Goal: Use online tool/utility: Utilize a website feature to perform a specific function

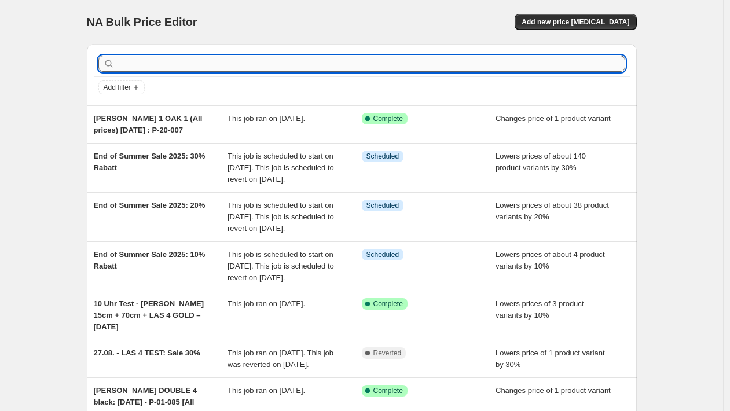
click at [240, 69] on input "text" at bounding box center [371, 64] width 508 height 16
type input "test"
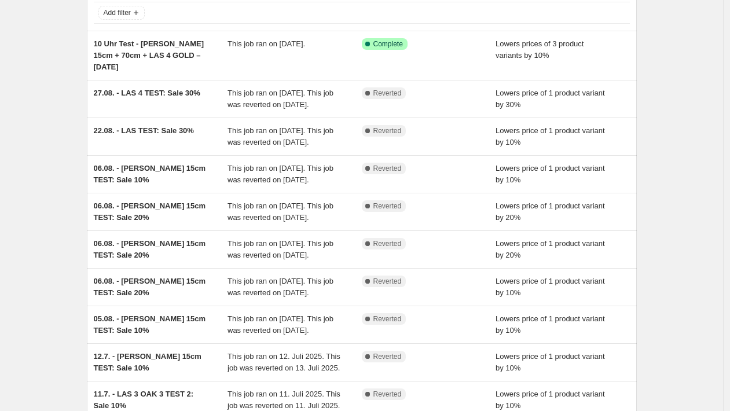
scroll to position [50, 0]
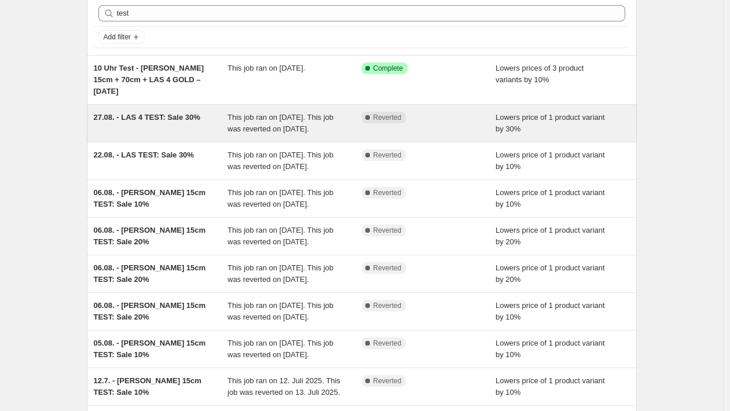
click at [150, 127] on div "27.08. - LAS 4 TEST: Sale 30%" at bounding box center [161, 123] width 134 height 23
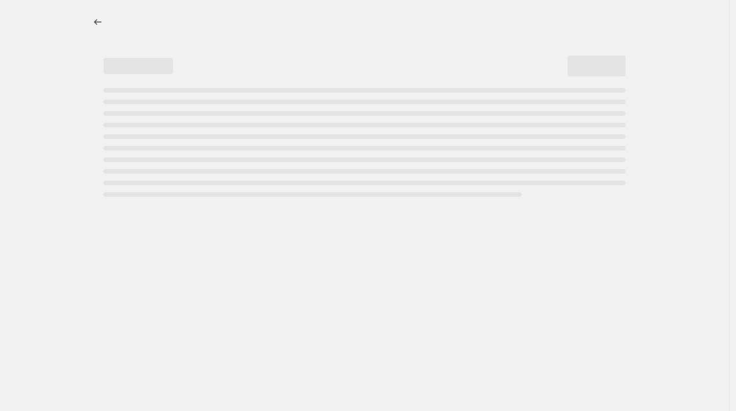
select select "percentage"
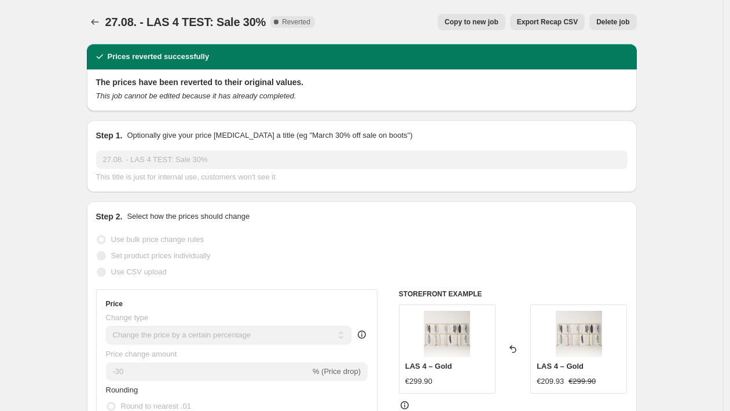
click at [470, 20] on span "Copy to new job" at bounding box center [472, 21] width 54 height 9
select select "percentage"
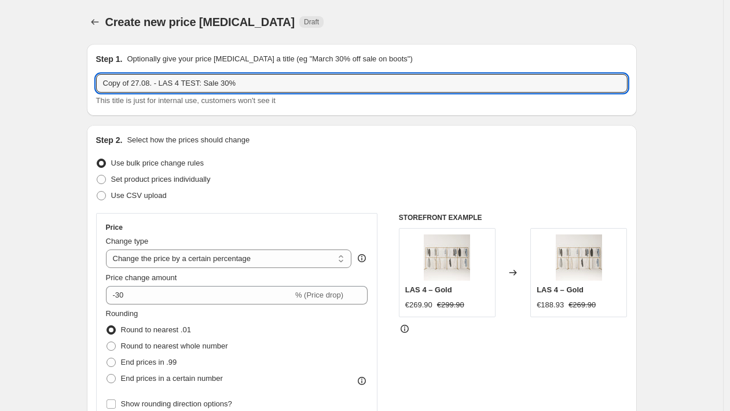
drag, startPoint x: 157, startPoint y: 85, endPoint x: -3, endPoint y: 83, distance: 160.4
click at [0, 83] on html "Home Settings Plans Skip to content Create new price [MEDICAL_DATA]. This page …" at bounding box center [365, 205] width 730 height 411
drag, startPoint x: 173, startPoint y: 84, endPoint x: 133, endPoint y: 85, distance: 40.5
click at [133, 85] on input "TEST - LAS 4 TEST: Sale 30%" at bounding box center [362, 83] width 532 height 19
click at [183, 85] on input "TEST - LOFT 1: Sale 30%" at bounding box center [362, 83] width 532 height 19
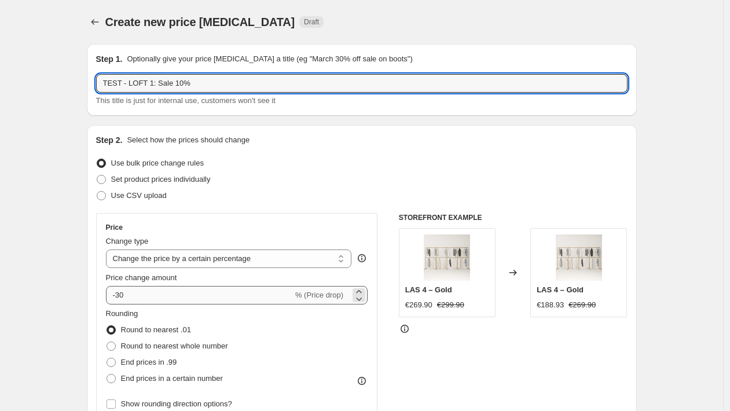
type input "TEST - LOFT 1: Sale 10%"
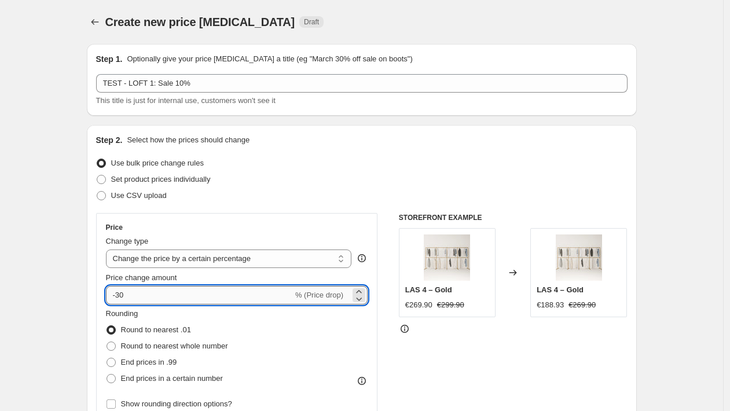
click at [126, 294] on input "-30" at bounding box center [199, 295] width 187 height 19
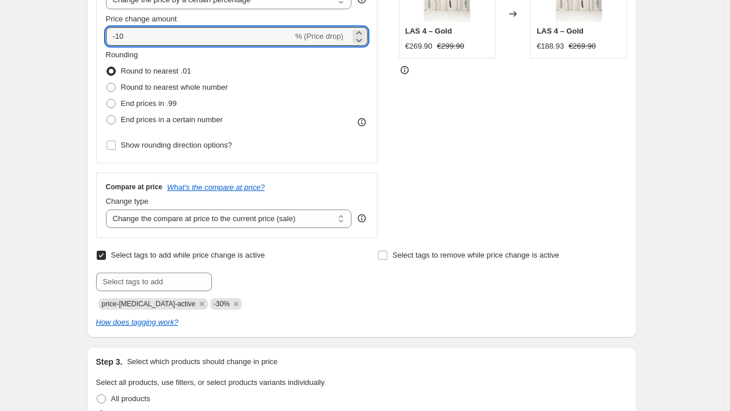
scroll to position [321, 0]
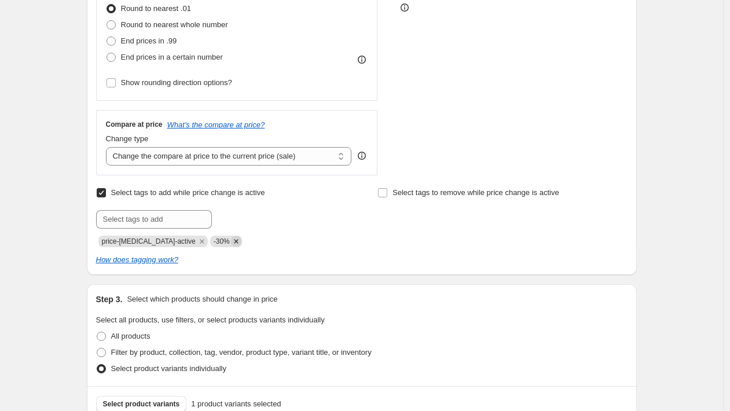
type input "-10"
click at [231, 244] on icon "Remove -30%" at bounding box center [236, 241] width 10 height 10
click at [163, 225] on input "text" at bounding box center [154, 219] width 116 height 19
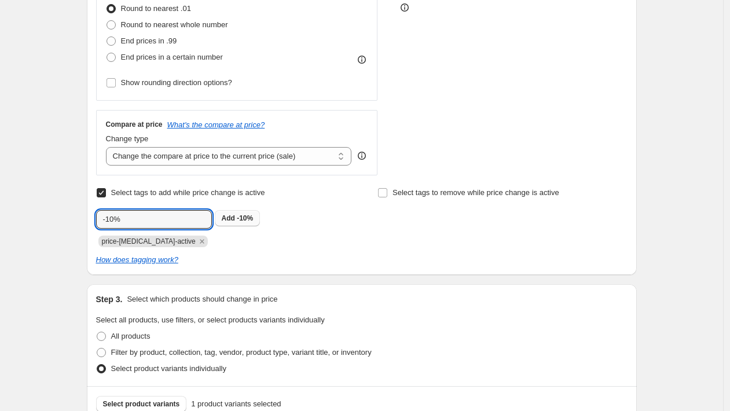
type input "-10%"
click at [240, 215] on span "-10%" at bounding box center [245, 218] width 16 height 8
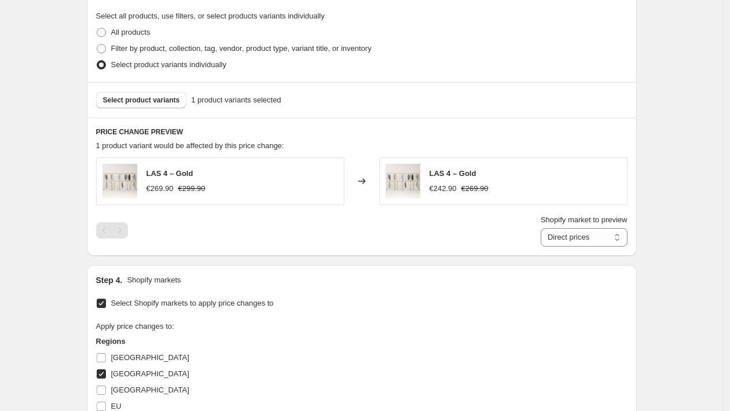
scroll to position [628, 0]
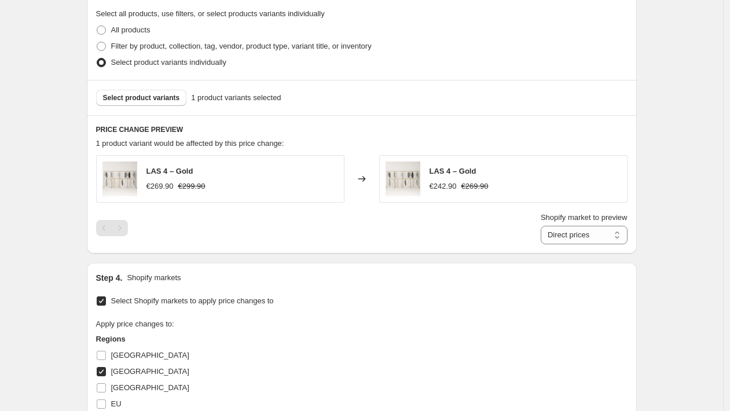
click at [161, 112] on div "Select product variants 1 product variants selected" at bounding box center [362, 97] width 550 height 35
click at [161, 90] on button "Select product variants" at bounding box center [141, 98] width 91 height 16
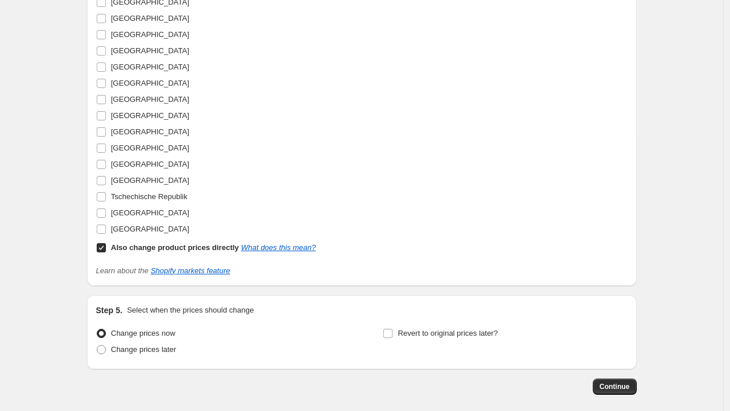
scroll to position [1104, 0]
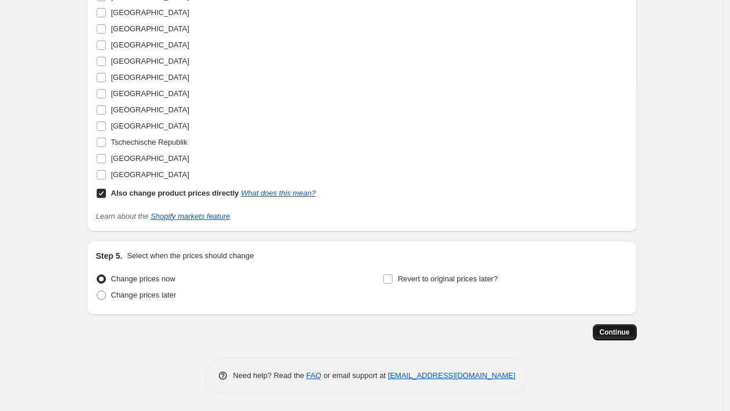
click at [618, 329] on span "Continue" at bounding box center [615, 332] width 30 height 9
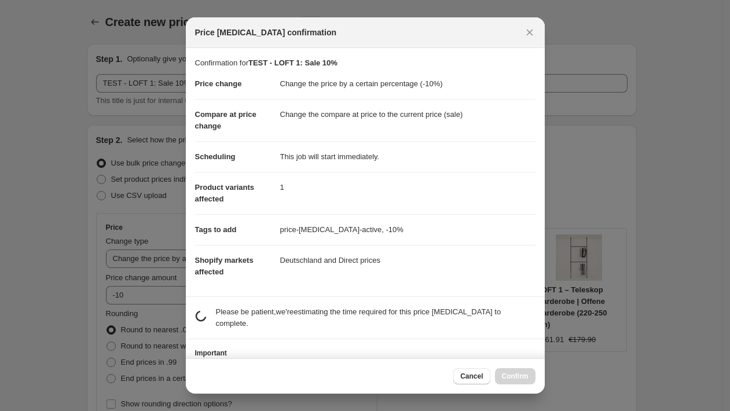
scroll to position [0, 0]
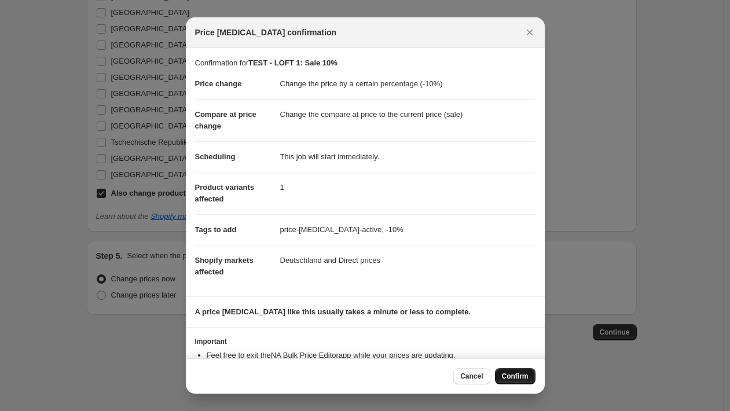
click at [518, 375] on span "Confirm" at bounding box center [515, 376] width 27 height 9
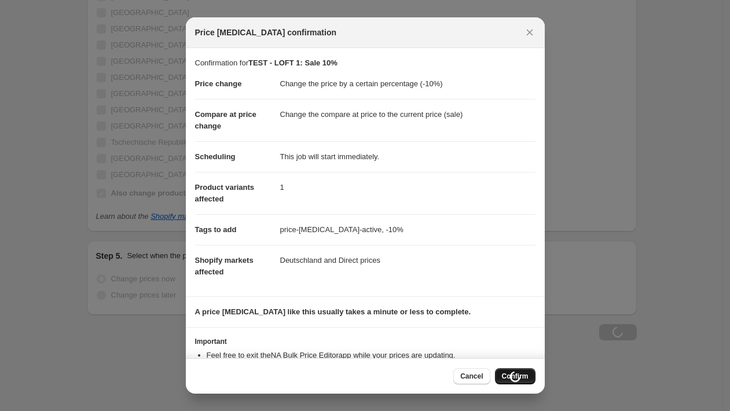
scroll to position [1104, 0]
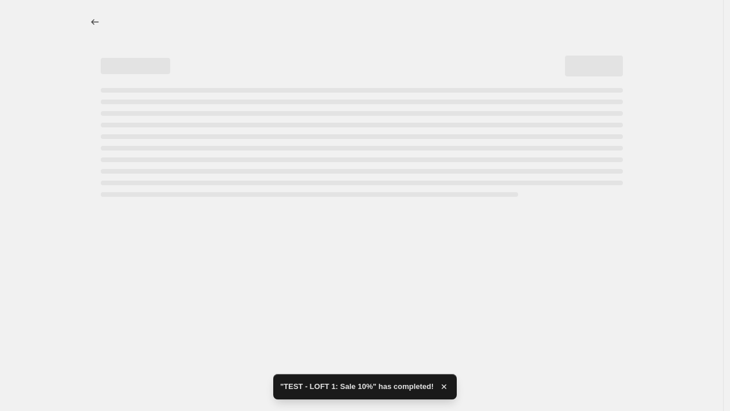
select select "percentage"
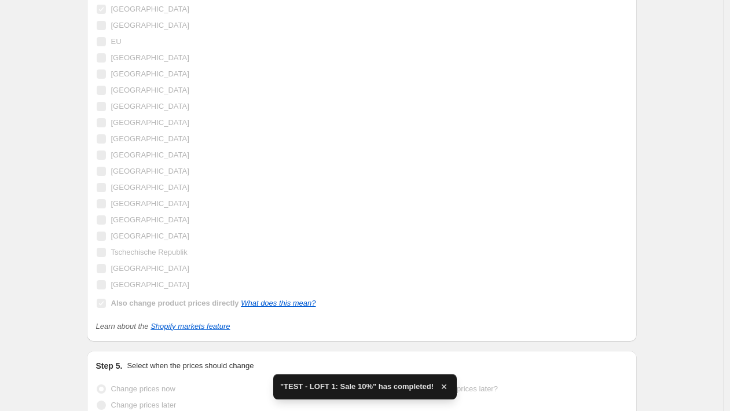
scroll to position [0, 0]
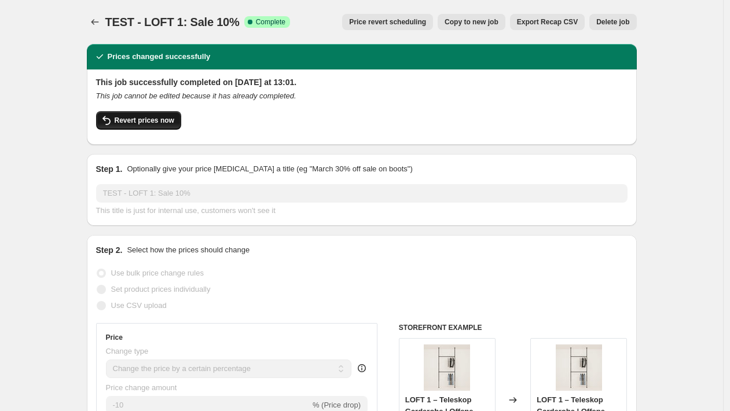
click at [149, 112] on button "Revert prices now" at bounding box center [138, 120] width 85 height 19
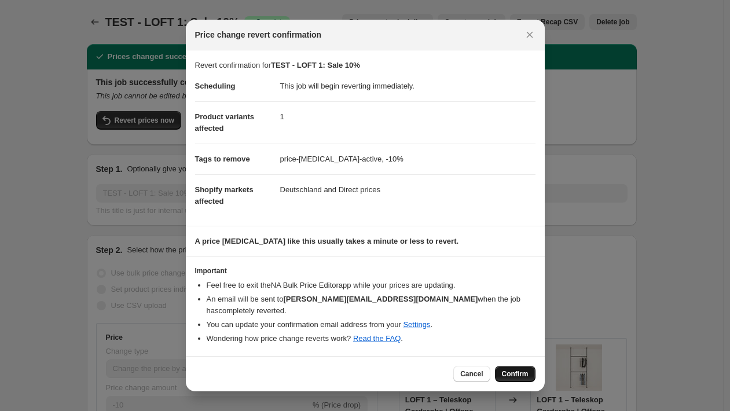
click at [501, 373] on button "Confirm" at bounding box center [515, 374] width 41 height 16
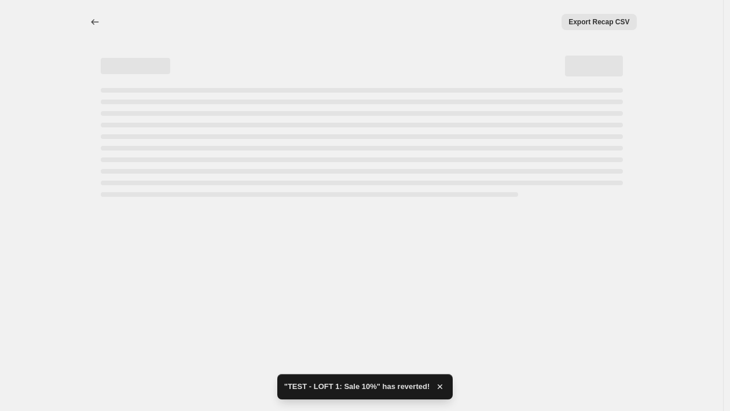
select select "percentage"
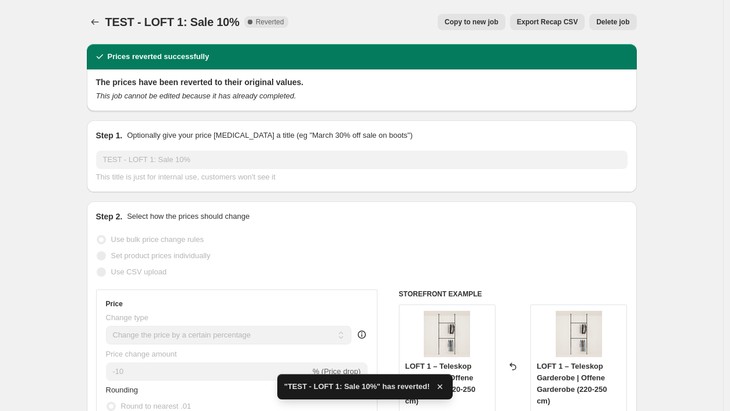
click at [96, 30] on div "TEST - LOFT 1: Sale 10%. This page is ready TEST - LOFT 1: Sale 10% Complete Re…" at bounding box center [362, 22] width 550 height 44
click at [97, 27] on icon "Price change jobs" at bounding box center [95, 22] width 12 height 12
